Goal: Find specific fact: Find specific fact

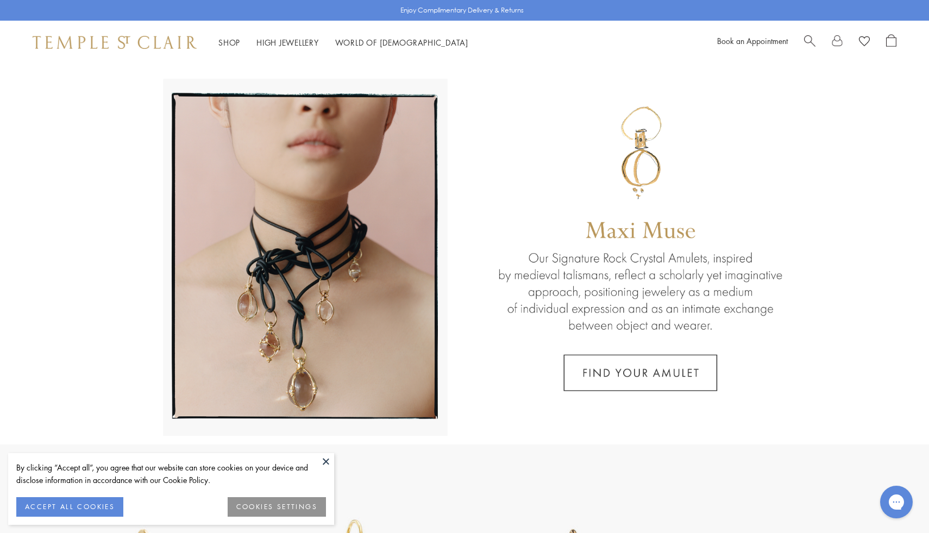
click at [815, 40] on div at bounding box center [850, 42] width 92 height 16
click at [806, 39] on span "Search" at bounding box center [809, 39] width 11 height 11
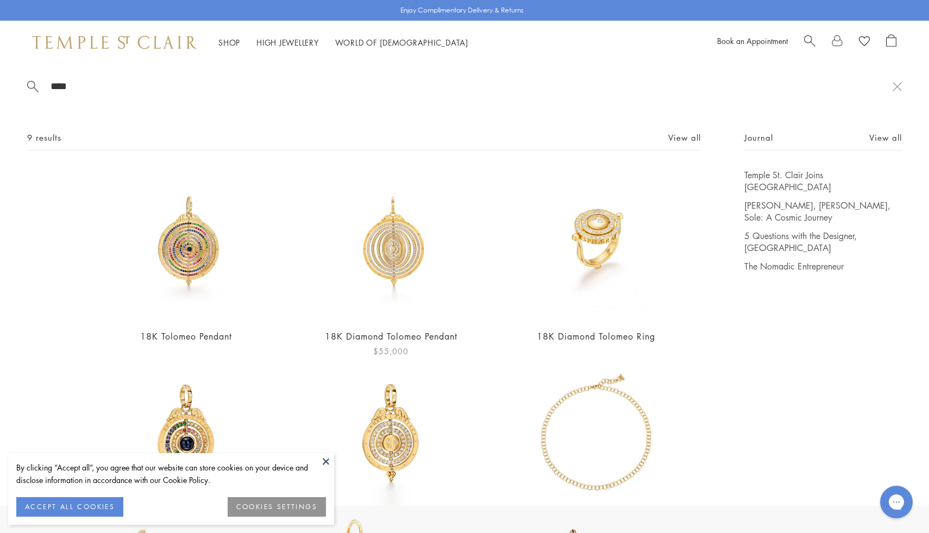
type input "****"
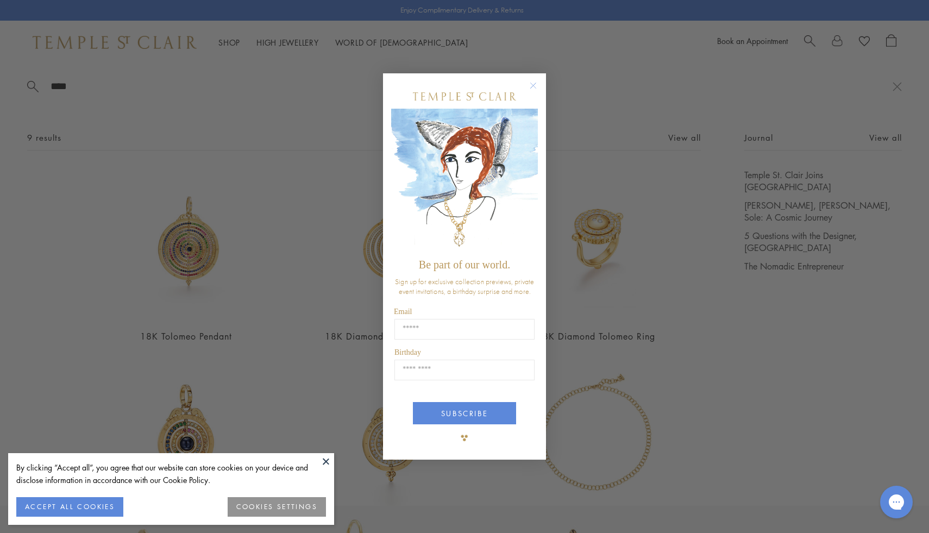
click at [539, 82] on circle "Close dialog" at bounding box center [533, 85] width 13 height 13
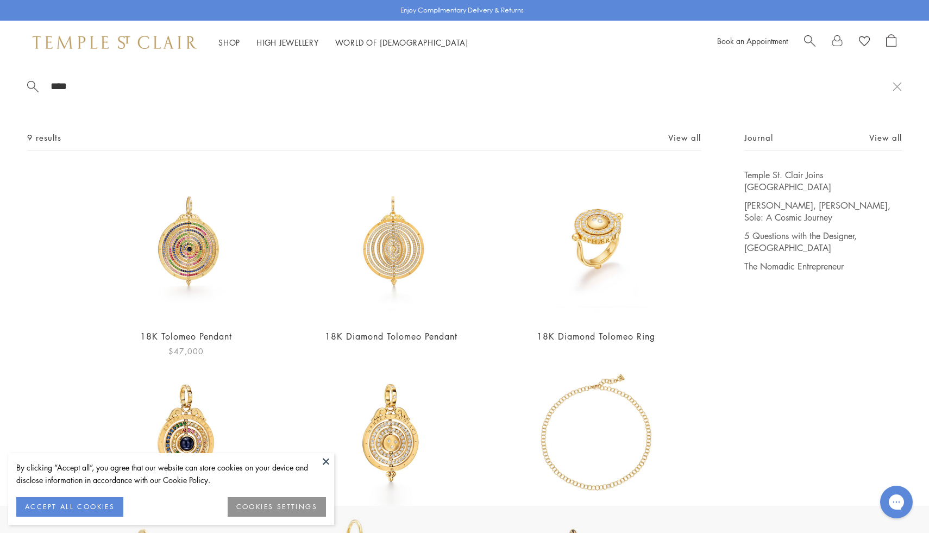
click at [185, 239] on img at bounding box center [186, 244] width 151 height 151
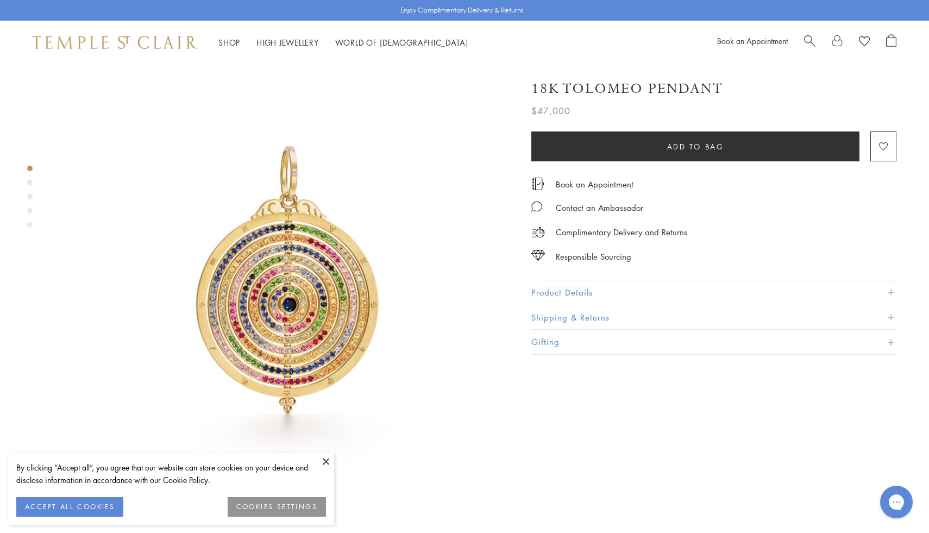
click at [603, 305] on button "Shipping & Returns" at bounding box center [713, 317] width 365 height 24
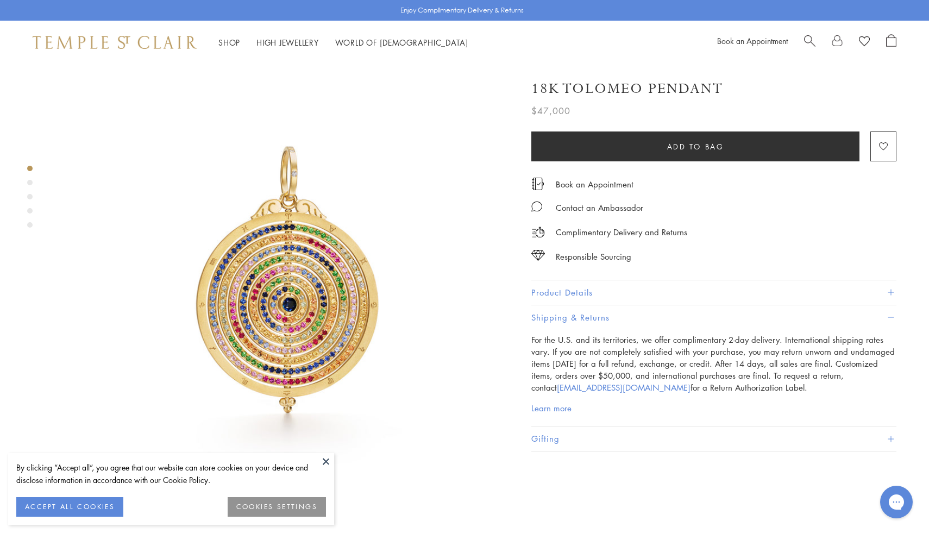
click at [599, 289] on button "Product Details" at bounding box center [713, 292] width 365 height 24
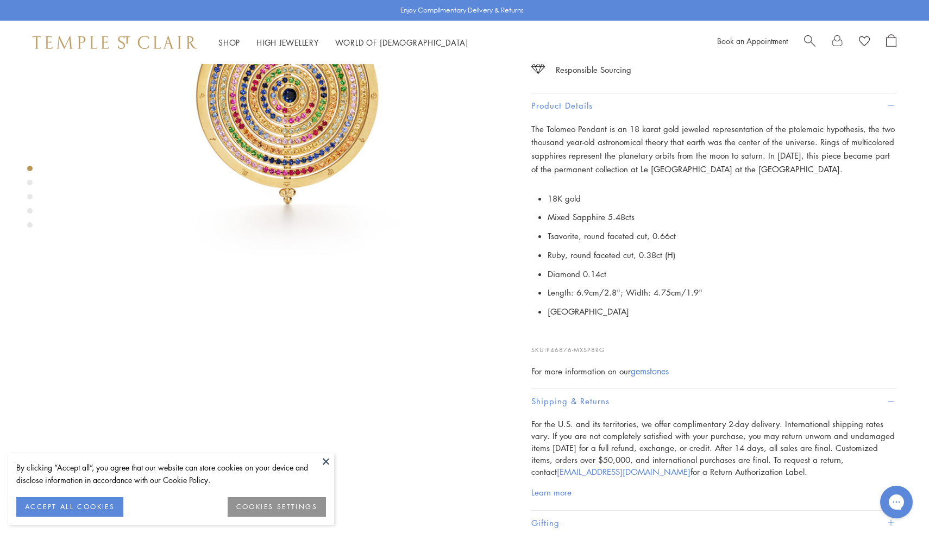
scroll to position [212, 0]
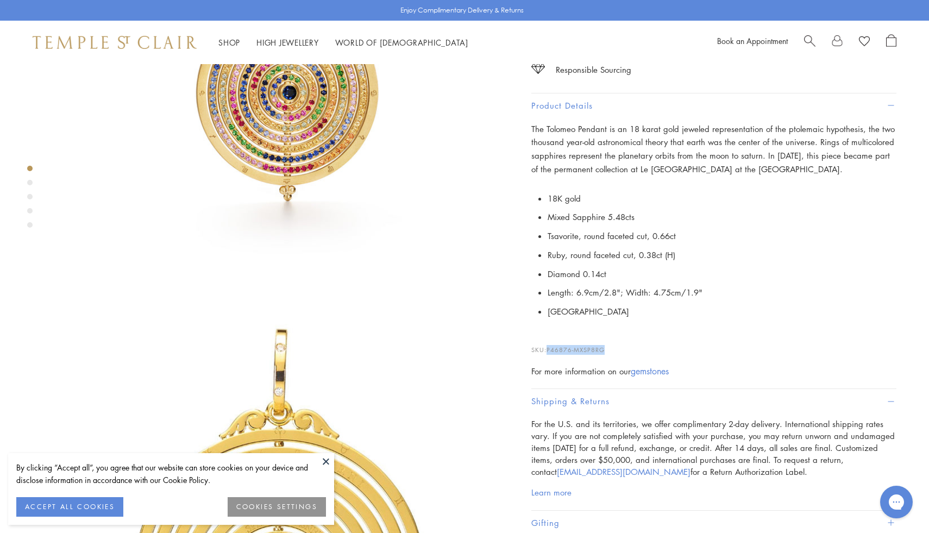
drag, startPoint x: 605, startPoint y: 347, endPoint x: 547, endPoint y: 347, distance: 58.7
click at [547, 347] on p "SKU: P46876-MXSP8RG" at bounding box center [713, 344] width 365 height 21
copy p "P46876-MXSP8RG"
